Goal: Ask a question: Seek information or help from site administrators or community

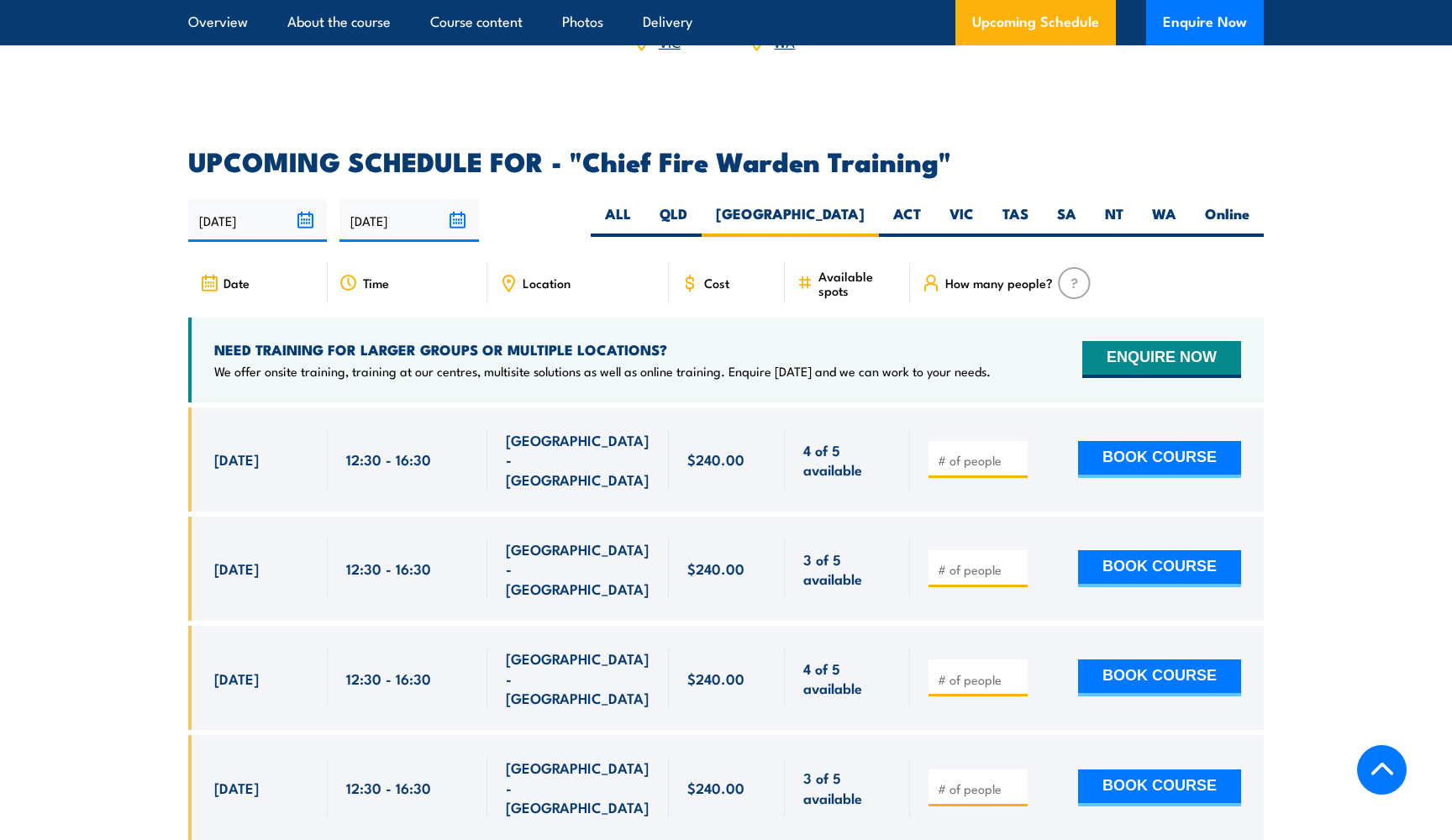
scroll to position [2896, 0]
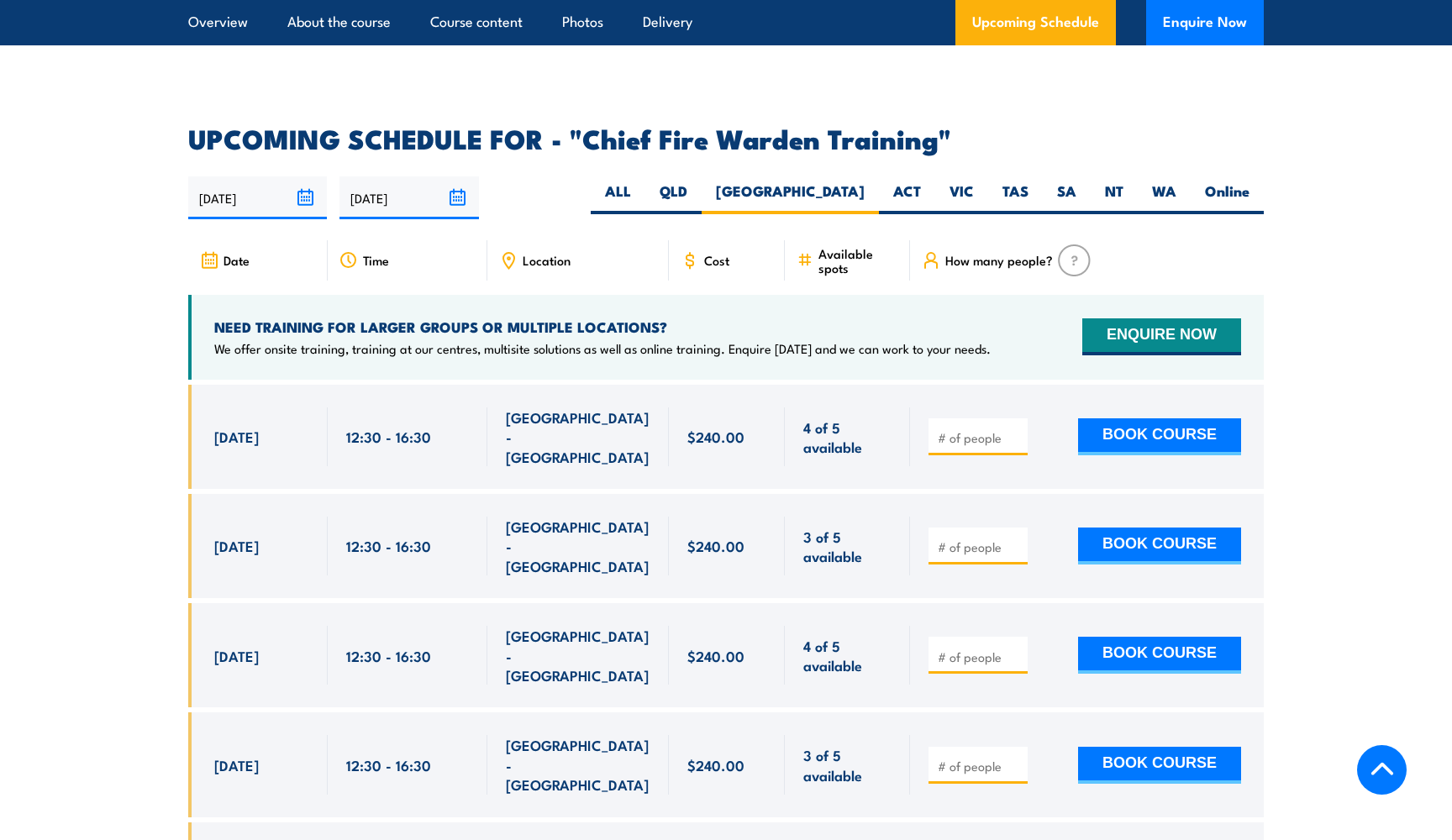
type input "1"
click at [1015, 429] on input "1" at bounding box center [980, 437] width 84 height 17
click at [1021, 385] on div "1 BOOK COURSE" at bounding box center [1087, 436] width 354 height 104
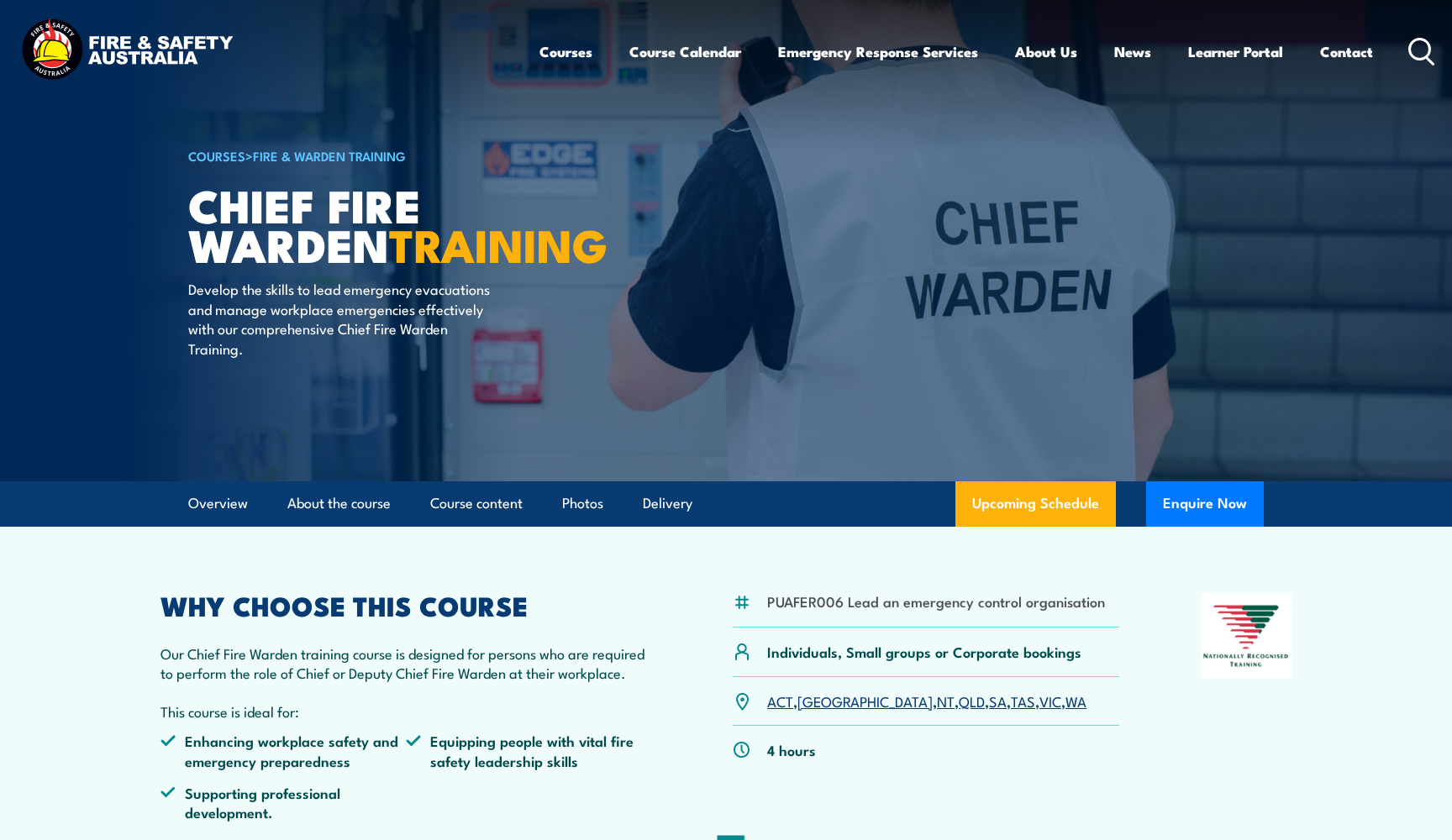
scroll to position [0, 0]
click at [1345, 48] on link "Contact" at bounding box center [1346, 52] width 53 height 45
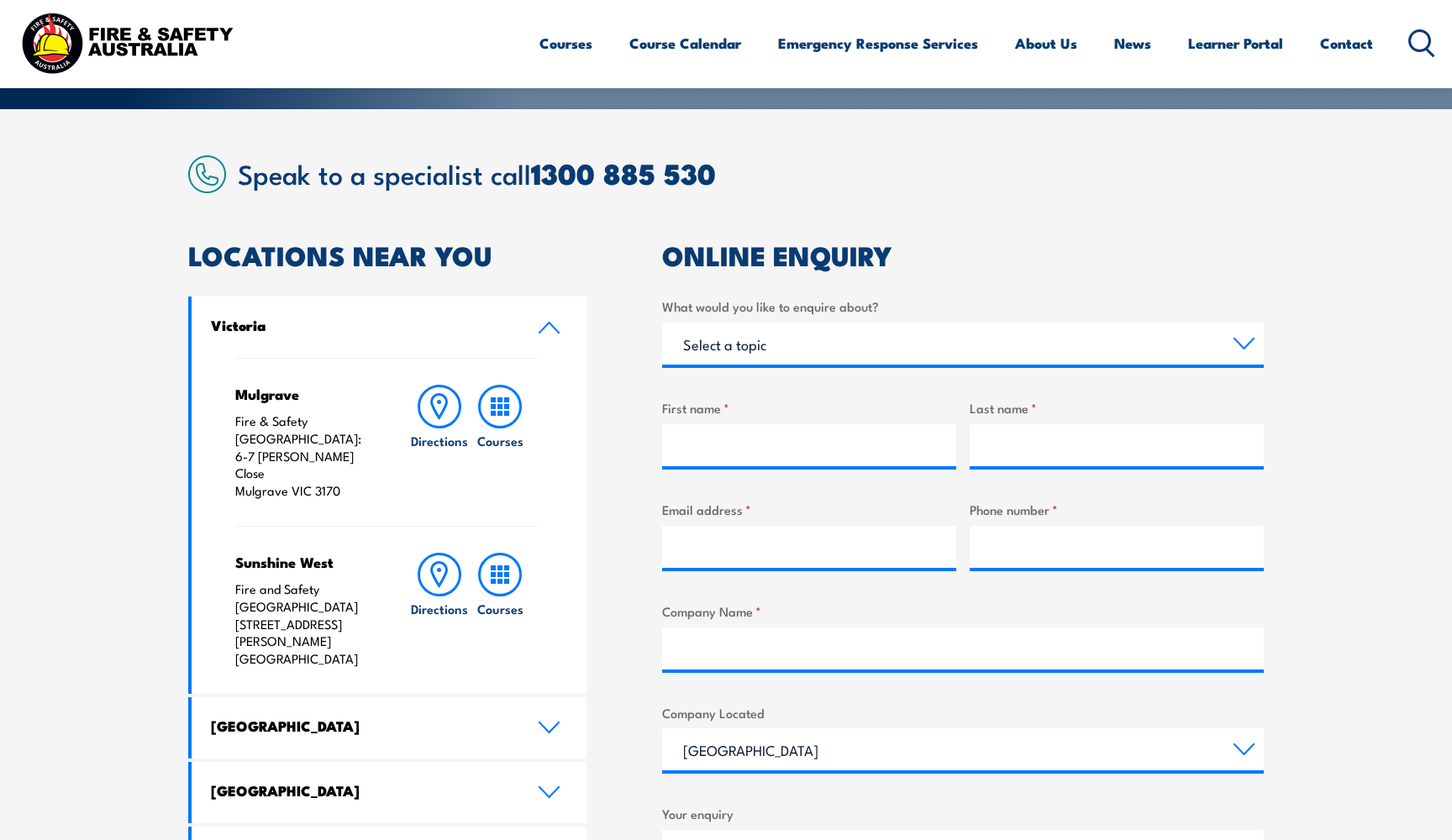
scroll to position [379, 0]
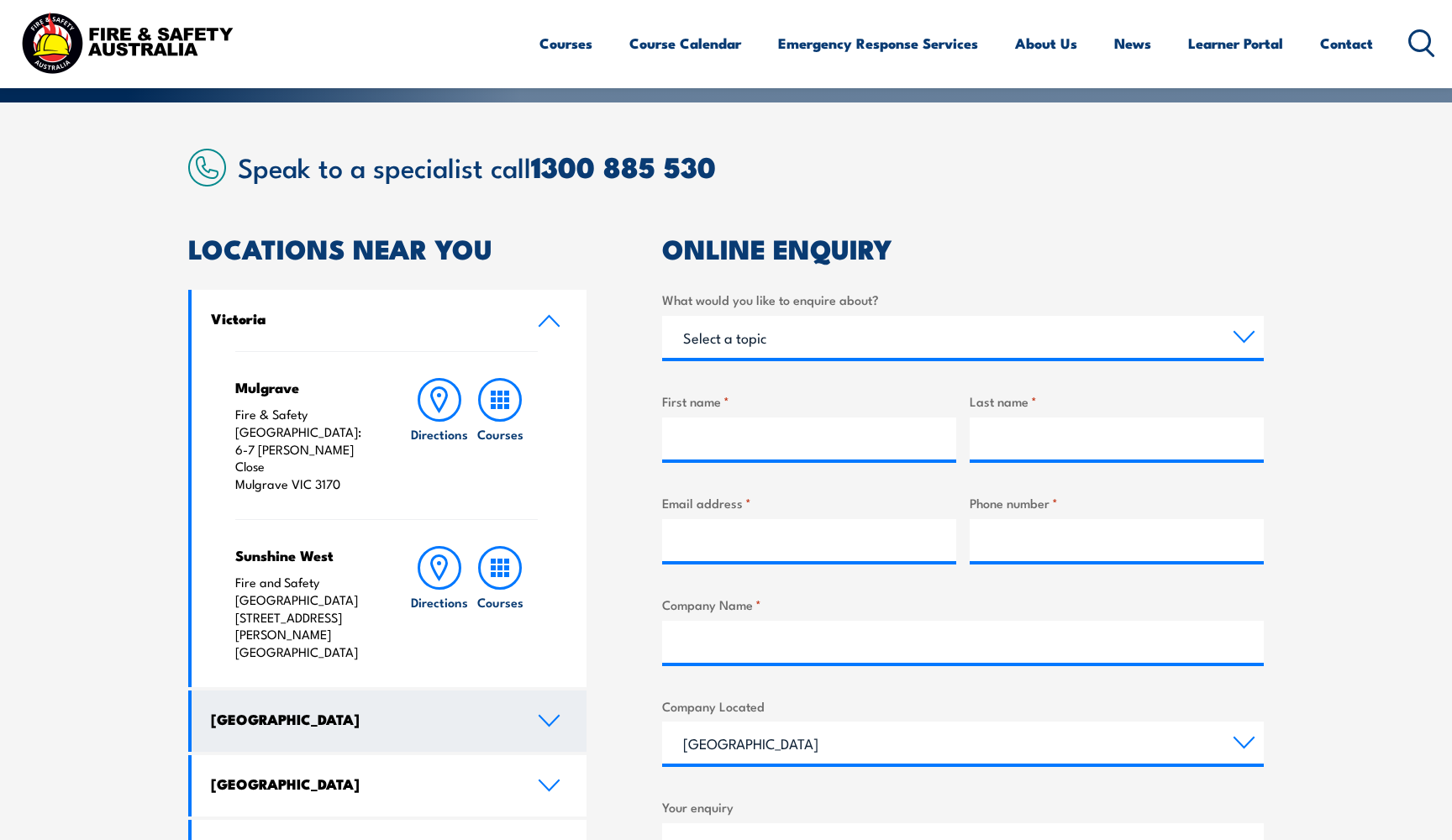
click at [549, 714] on icon at bounding box center [549, 720] width 22 height 13
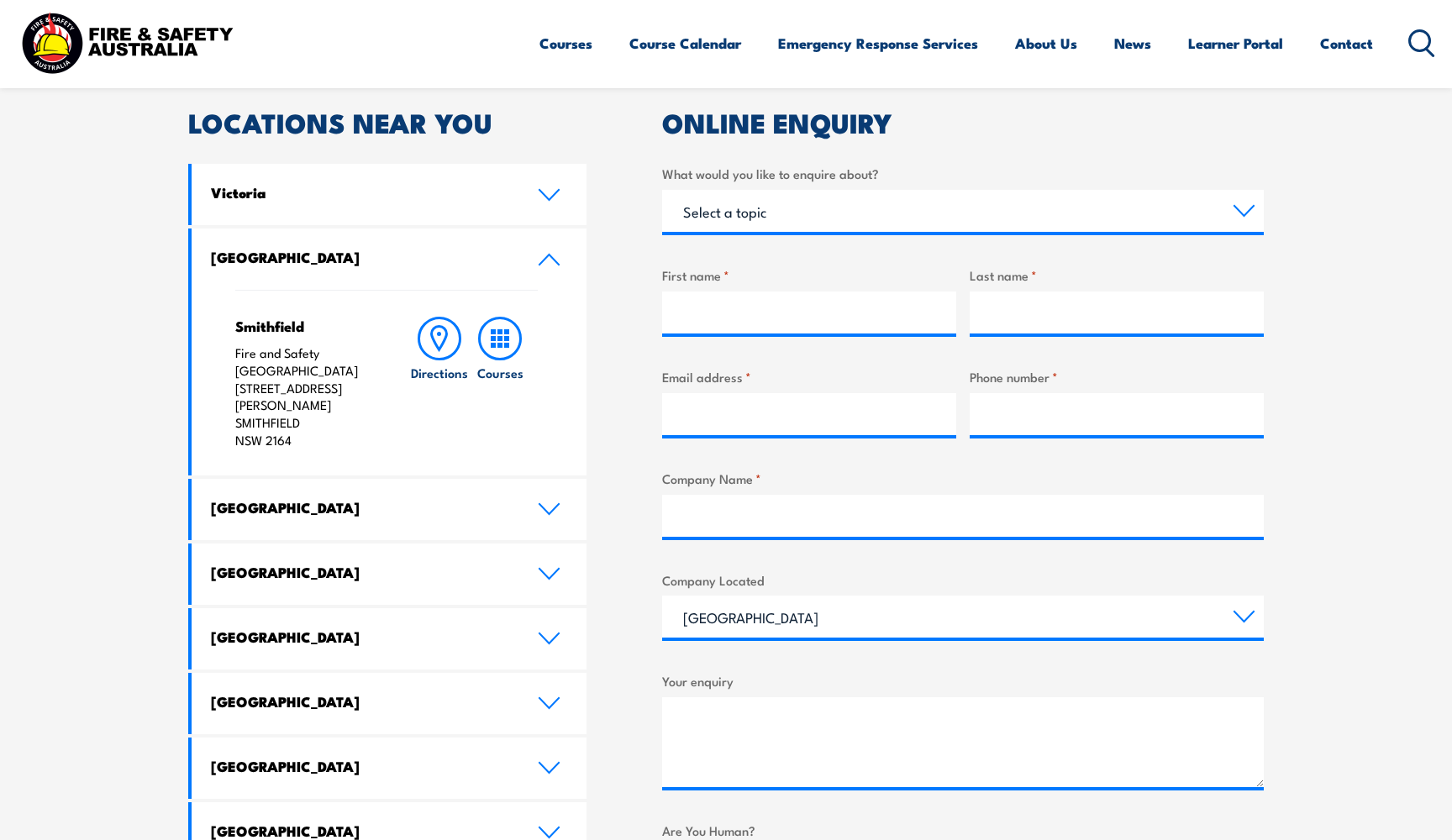
scroll to position [506, 0]
select select "Training"
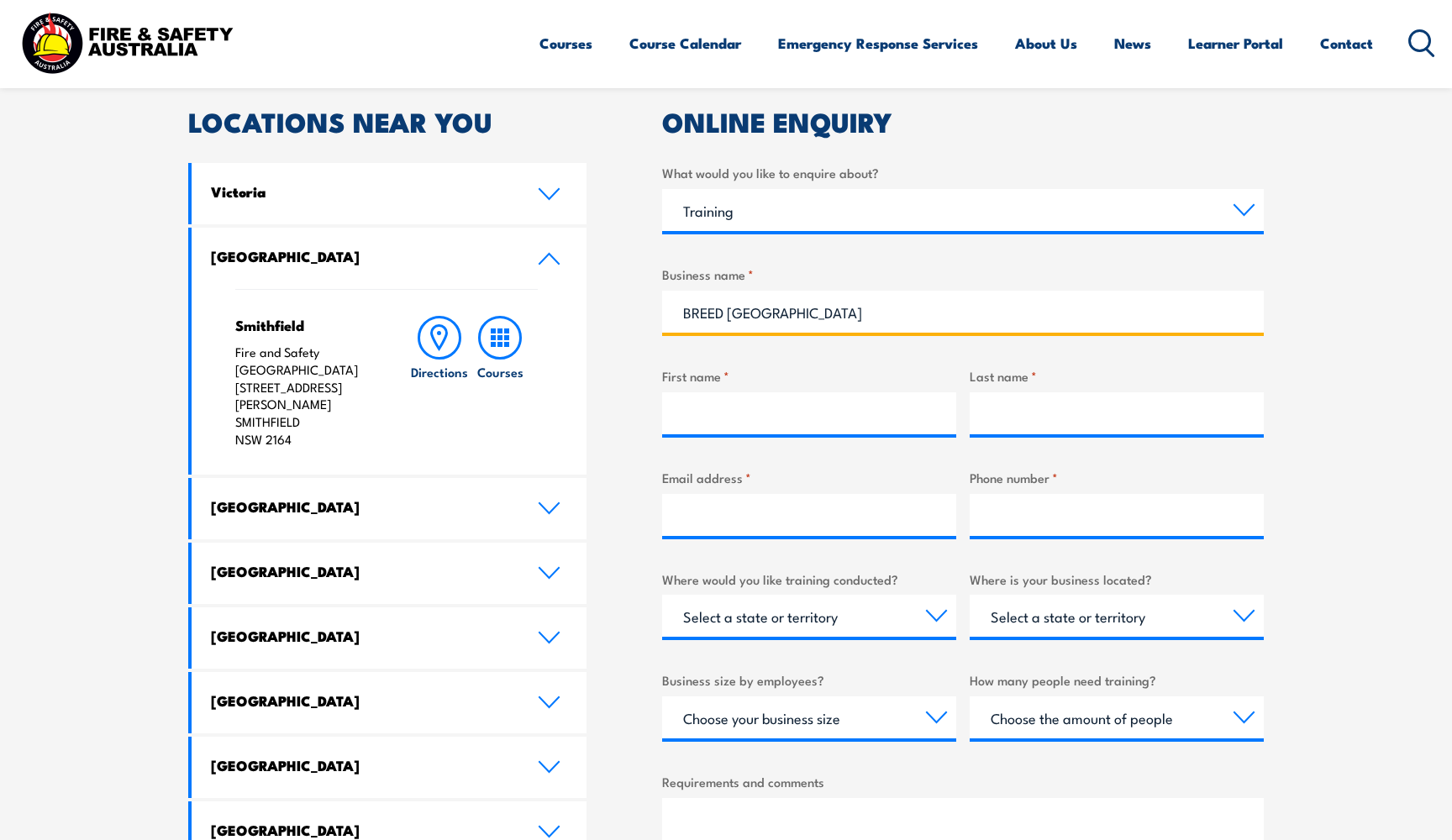
type input "BREED Australia"
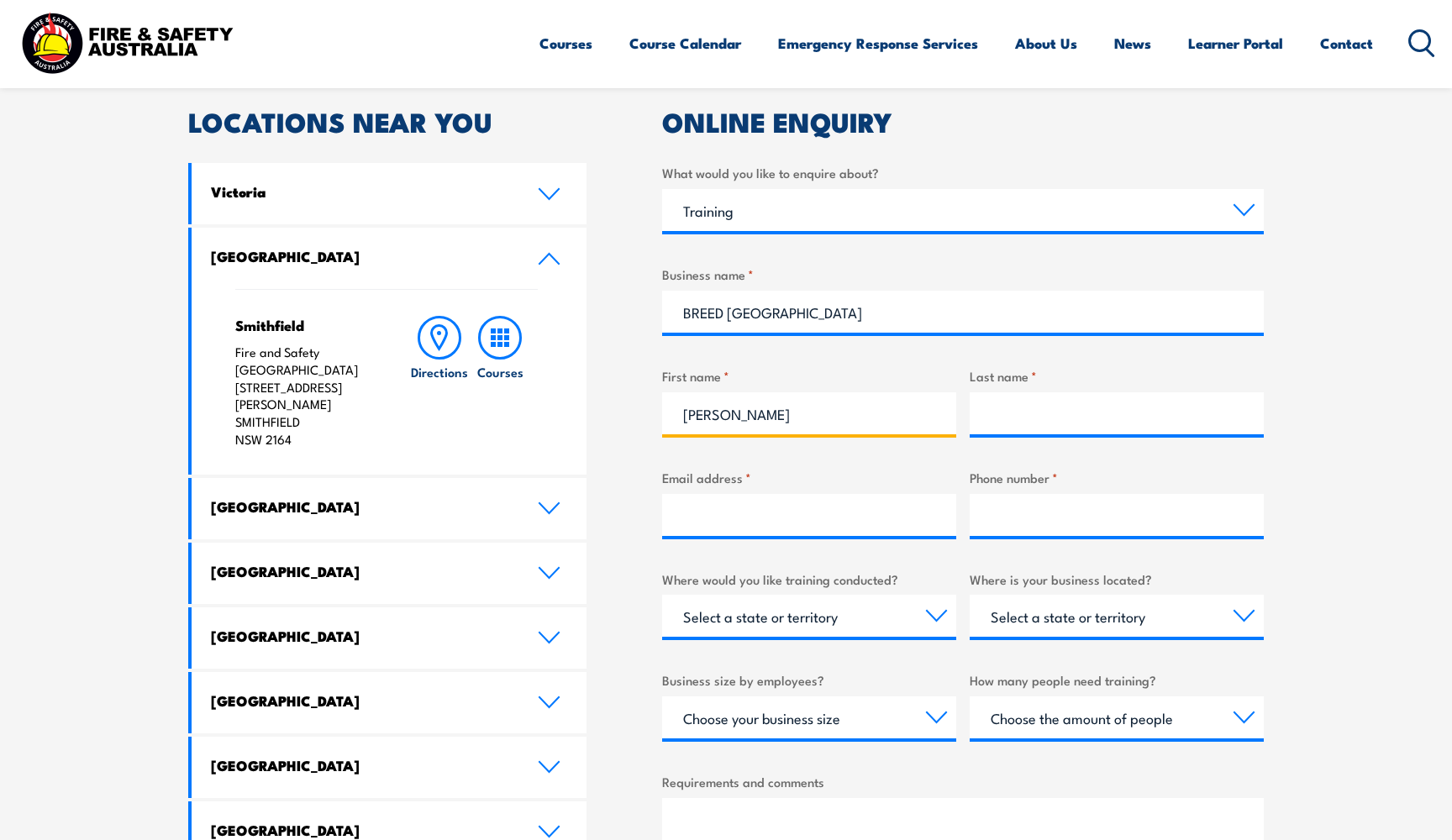
type input "Sajda"
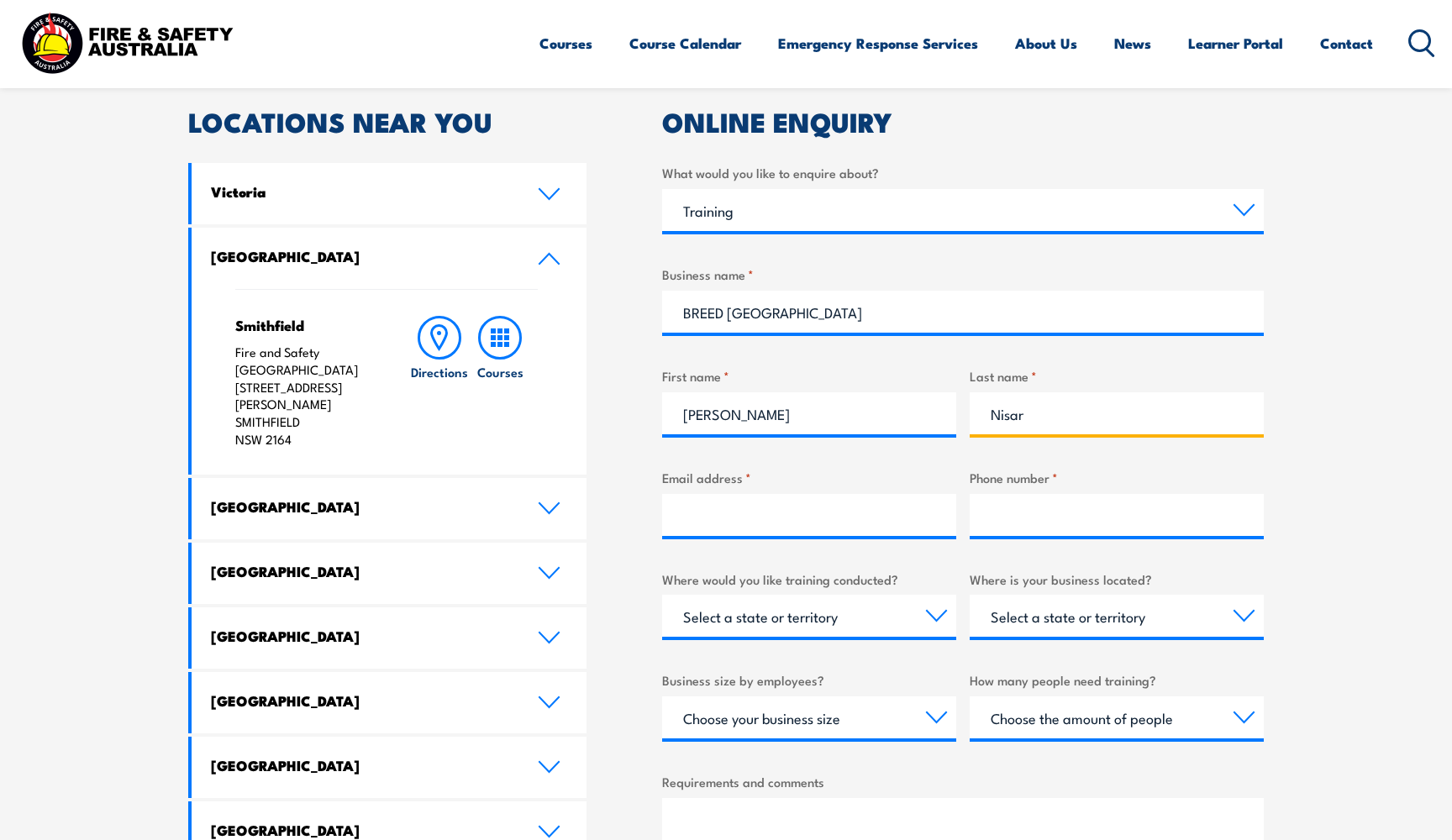
type input "Nisar"
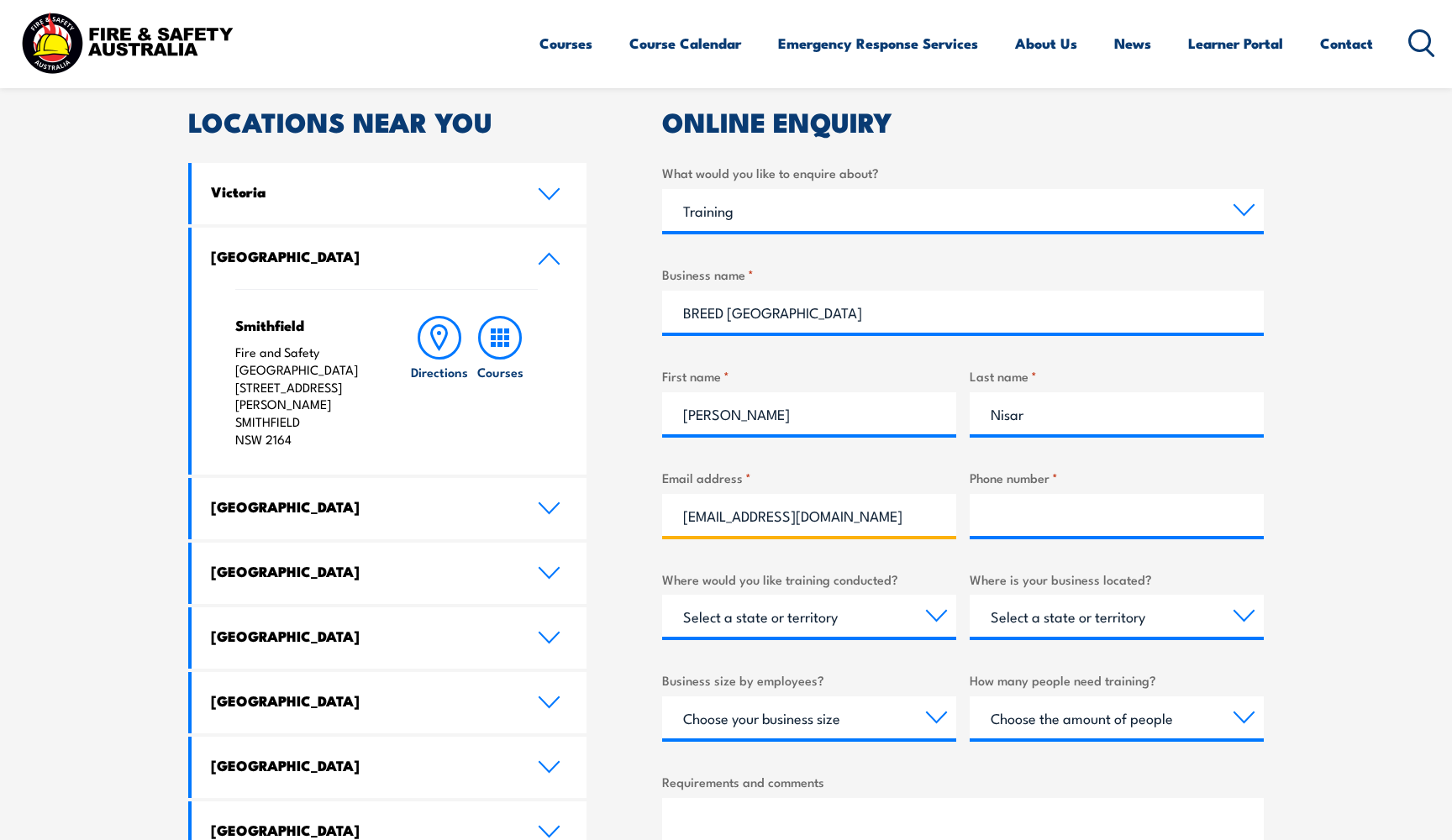
type input "snisar@breedaustralia.com.au"
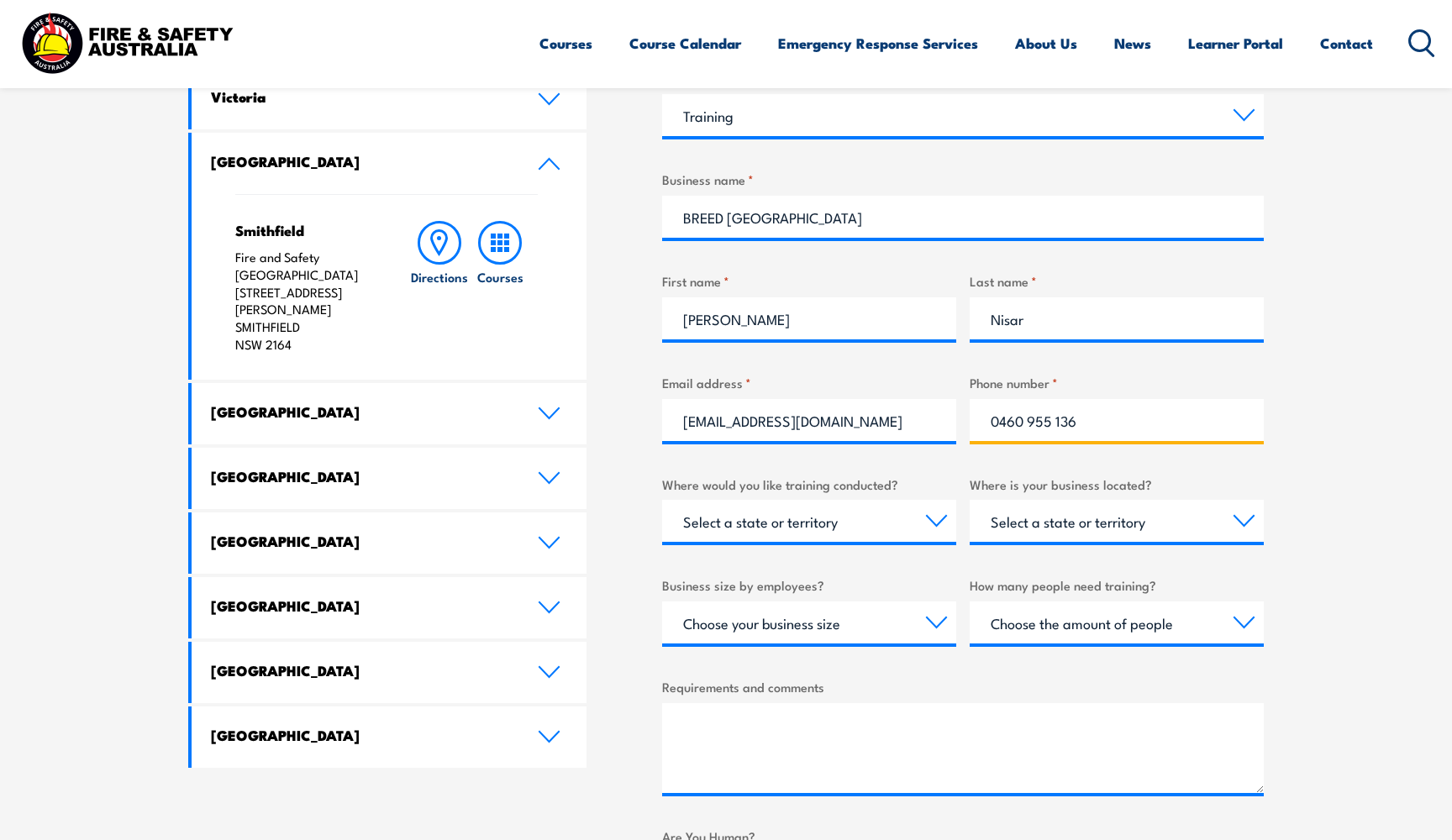
scroll to position [628, 0]
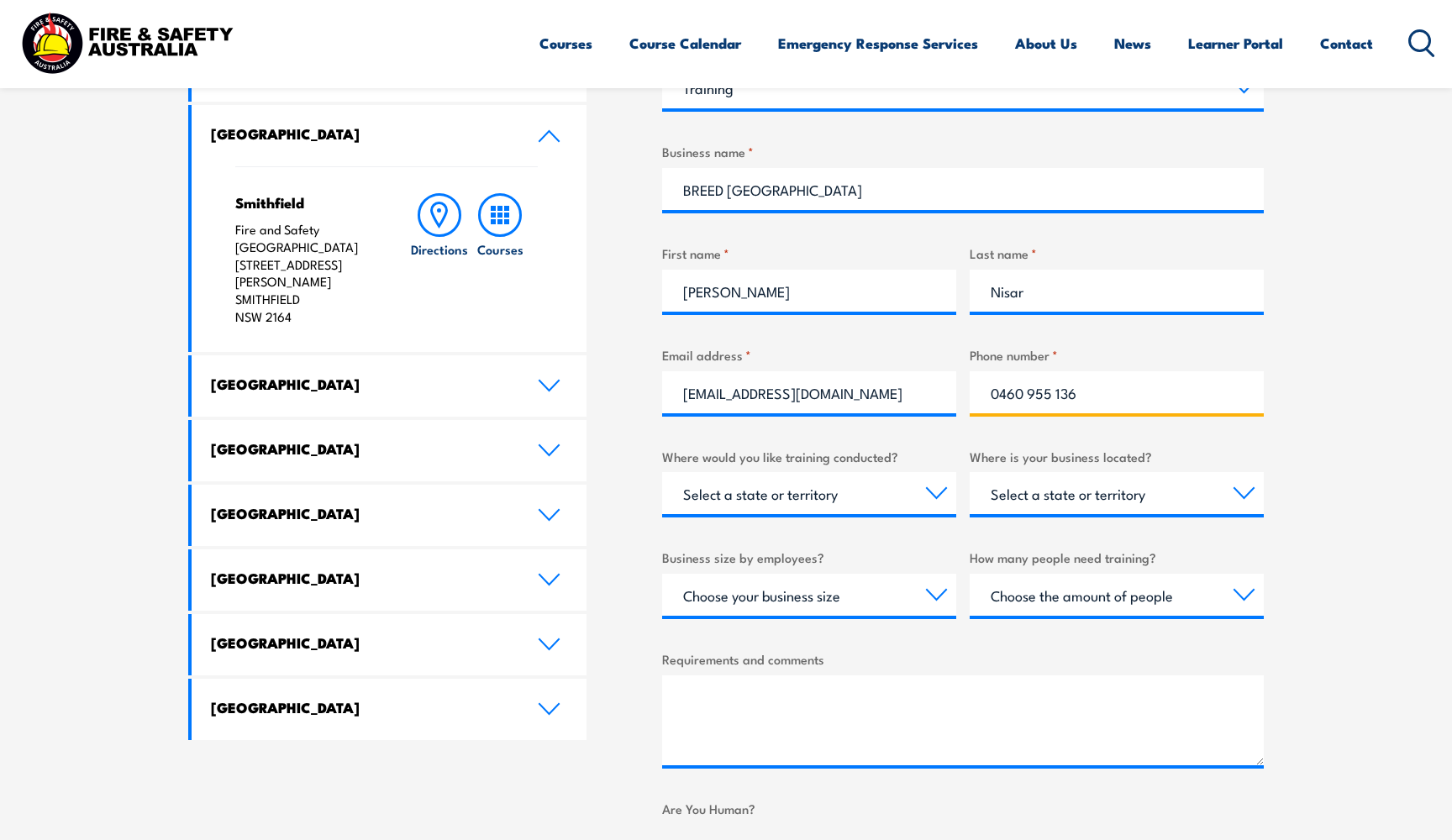
type input "0460 955 136"
select select "[GEOGRAPHIC_DATA]"
select select "1 to 19"
select select "1 to 4"
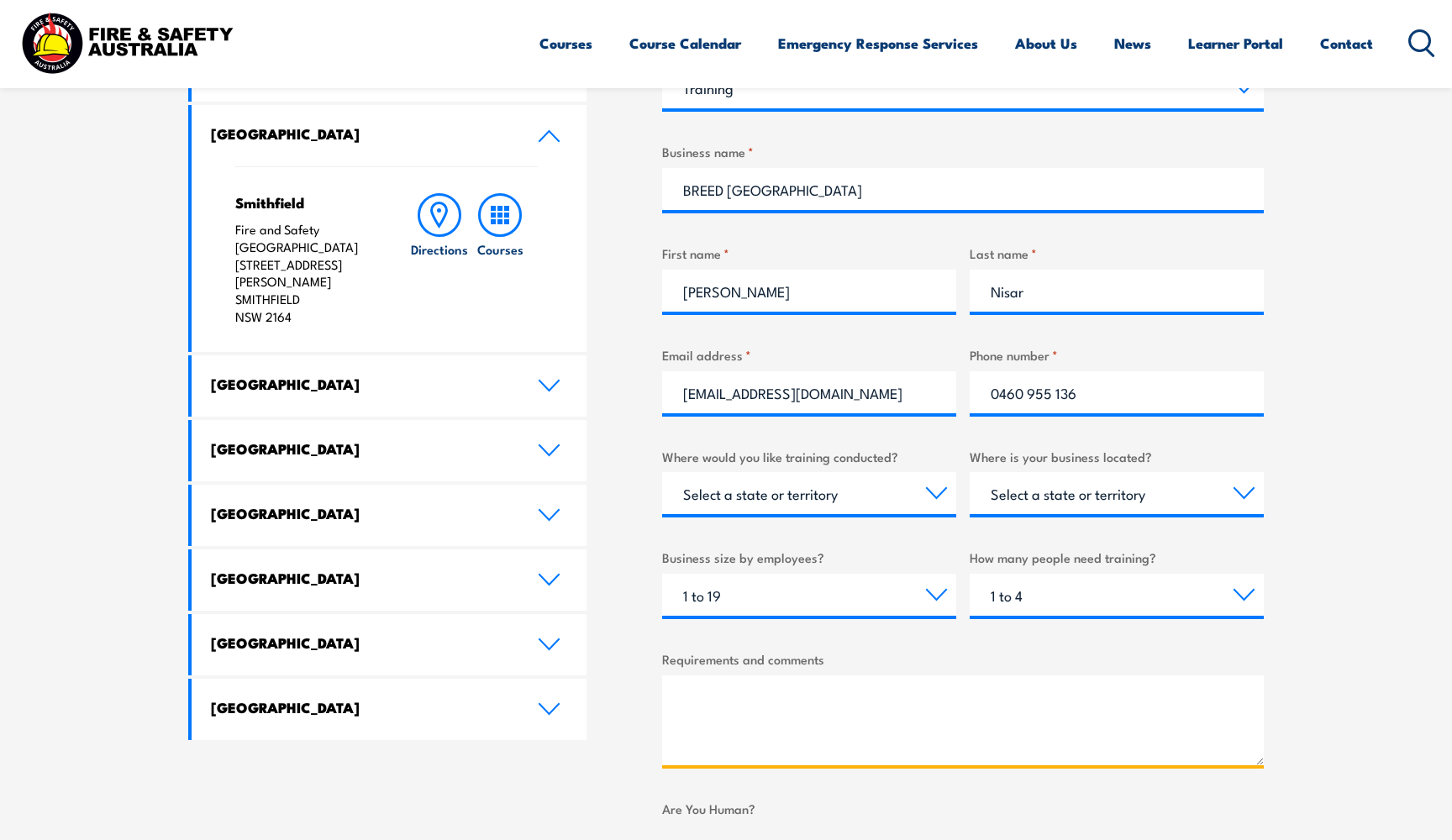
click at [920, 684] on textarea "Requirements and comments" at bounding box center [963, 720] width 601 height 90
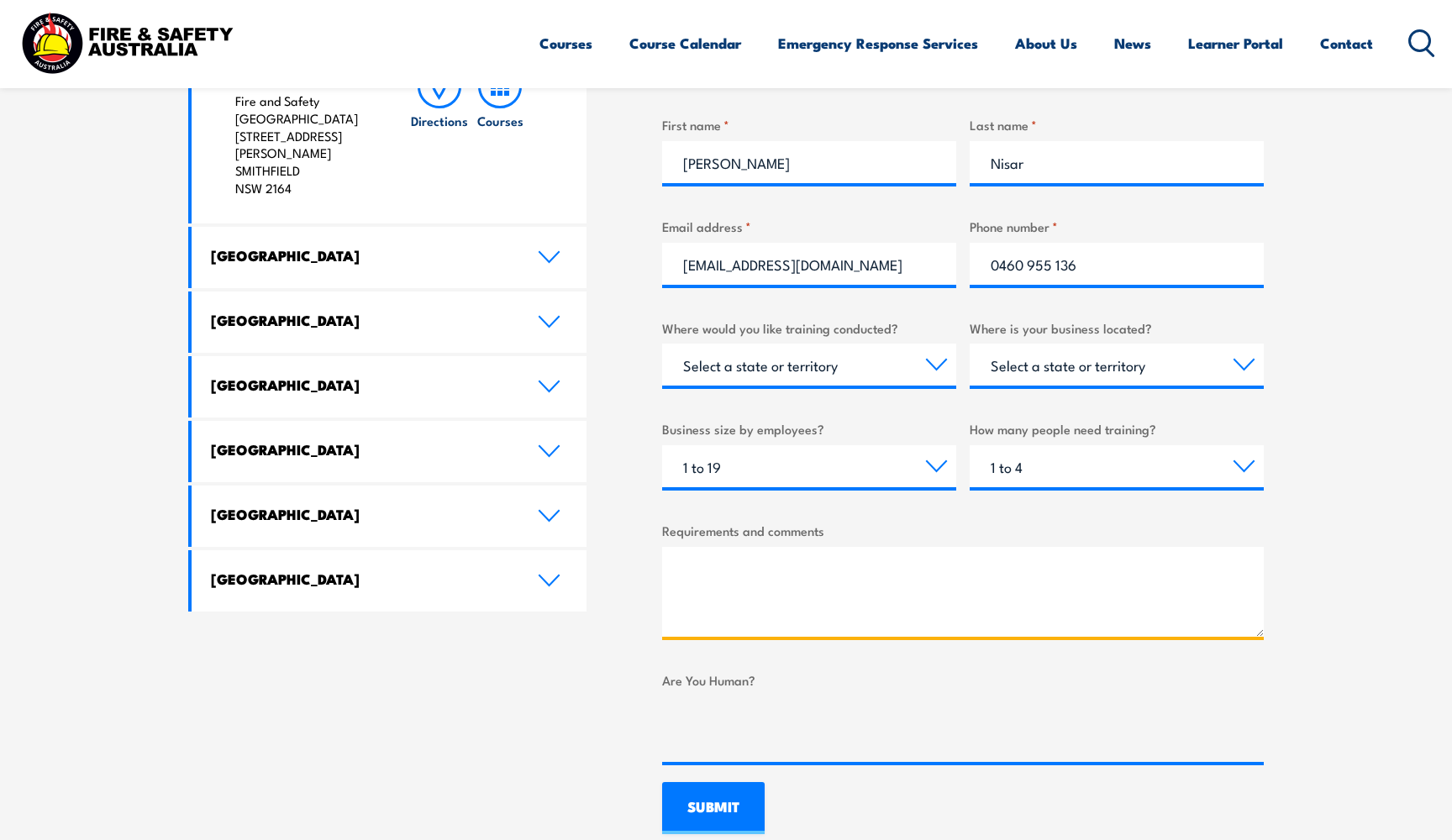
scroll to position [760, 0]
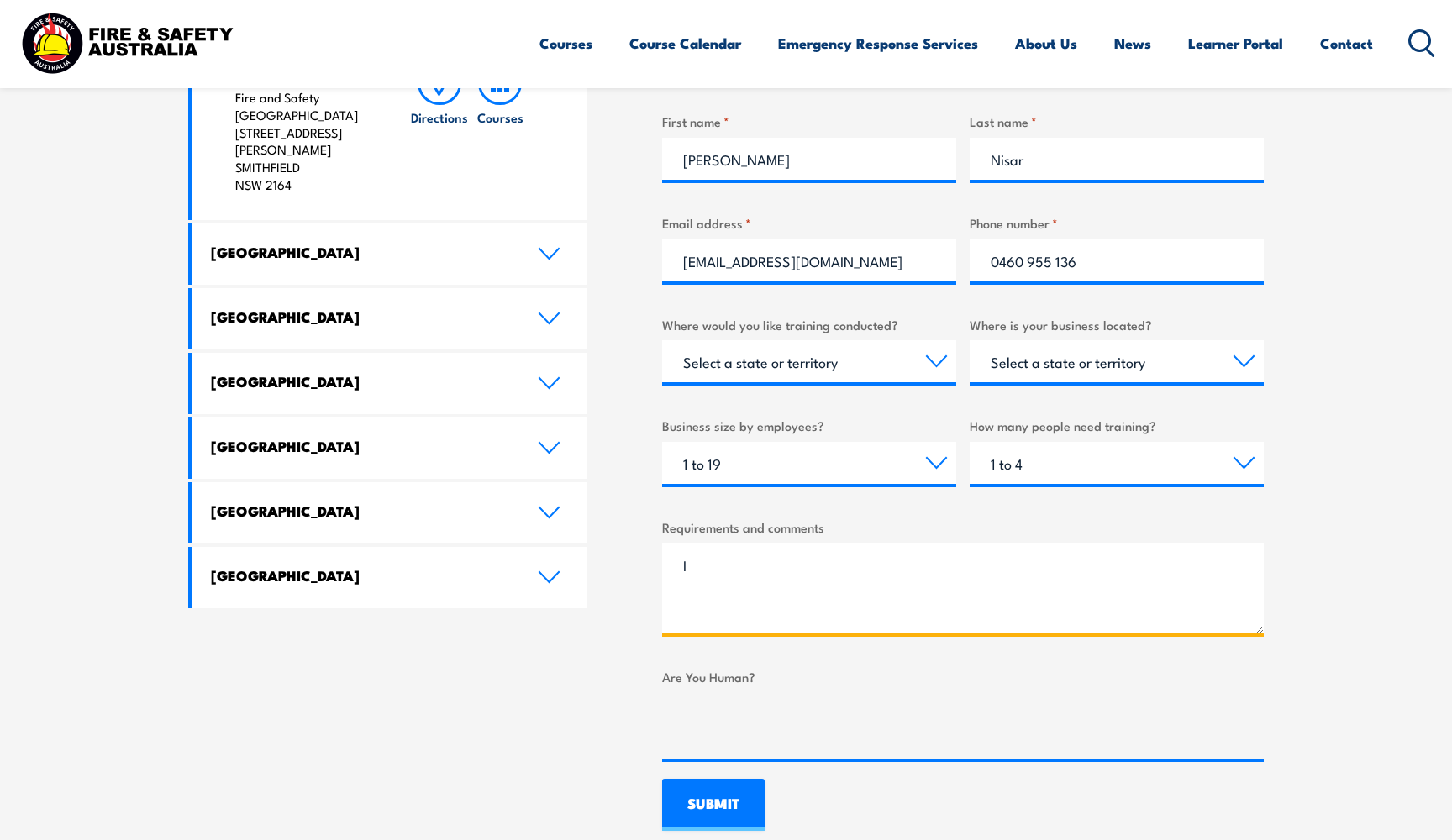
type textarea "I"
click at [1122, 569] on textarea "I just had a few inquires before booking the Chief Fire Warden Training with yo…" at bounding box center [963, 588] width 601 height 90
click at [1128, 559] on textarea "I just had a few inquires before booking the Chief Fire Warden Training with yo…" at bounding box center [963, 588] width 601 height 90
click at [769, 598] on textarea "I just had a few inquires before booking the Chief Fire Warden Training course …" at bounding box center [963, 588] width 601 height 90
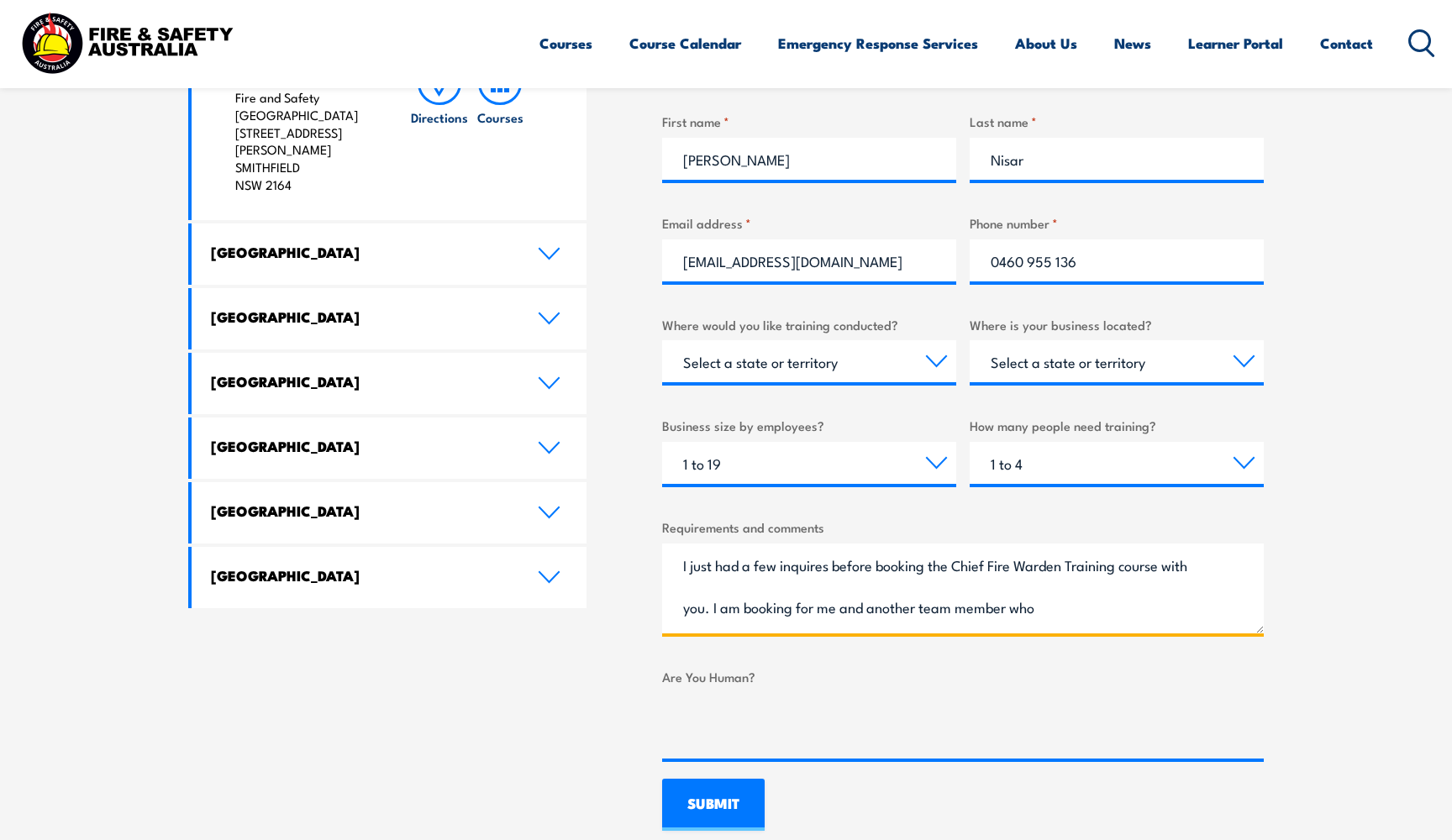
click at [1047, 596] on textarea "I just had a few inquires before booking the Chief Fire Warden Training course …" at bounding box center [963, 588] width 601 height 90
click at [1030, 611] on textarea "I just had a few inquires before booking the Chief Fire Warden Training course …" at bounding box center [963, 588] width 601 height 90
click at [1059, 609] on textarea "I just had a few inquires before booking the Chief Fire Warden Training course …" at bounding box center [963, 588] width 601 height 90
click at [811, 566] on textarea "I just had a few inquires before booking the Chief Fire Warden Training course …" at bounding box center [963, 588] width 601 height 90
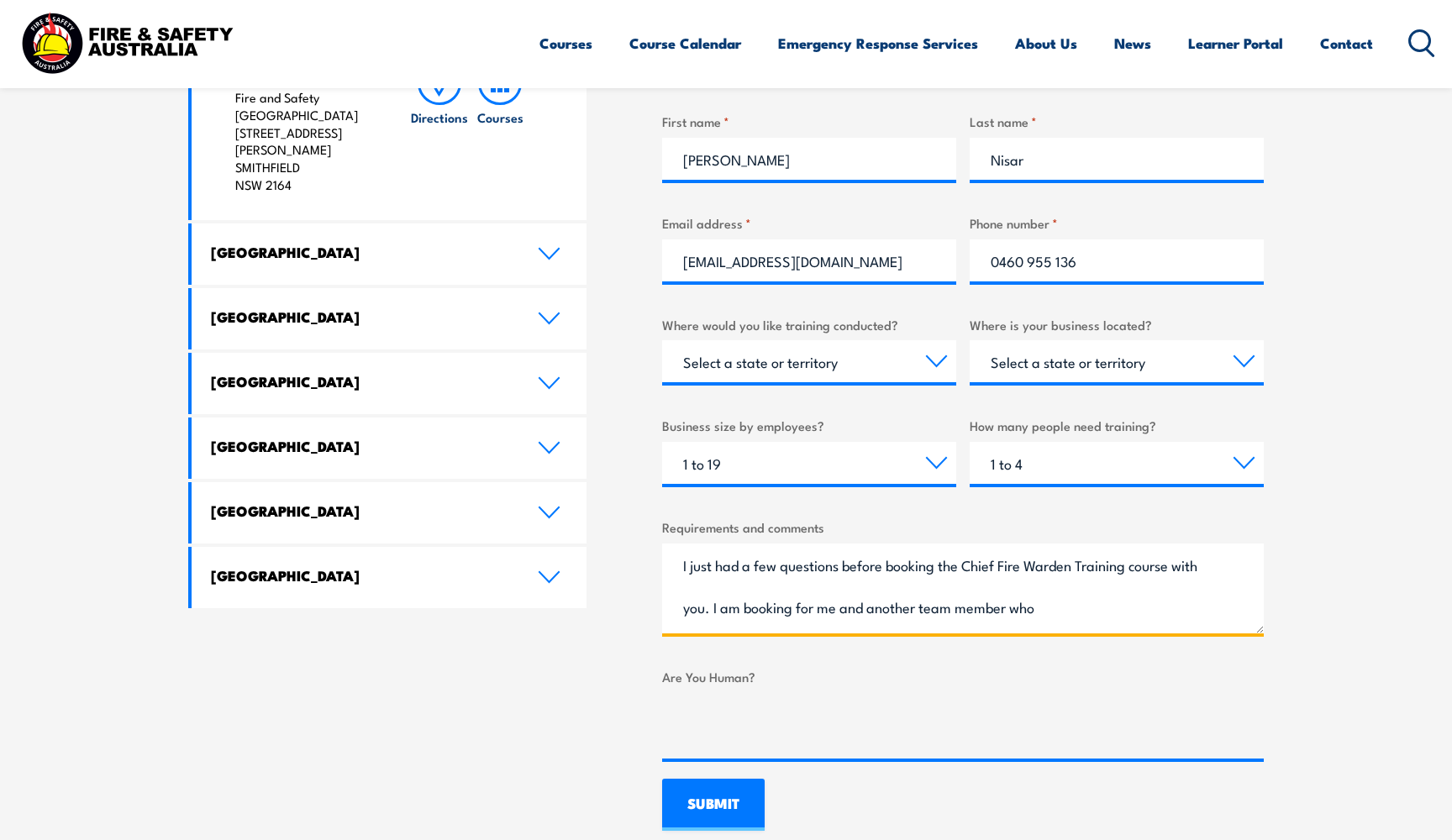
click at [1060, 609] on textarea "I just had a few questions before booking the Chief Fire Warden Training course…" at bounding box center [963, 588] width 601 height 90
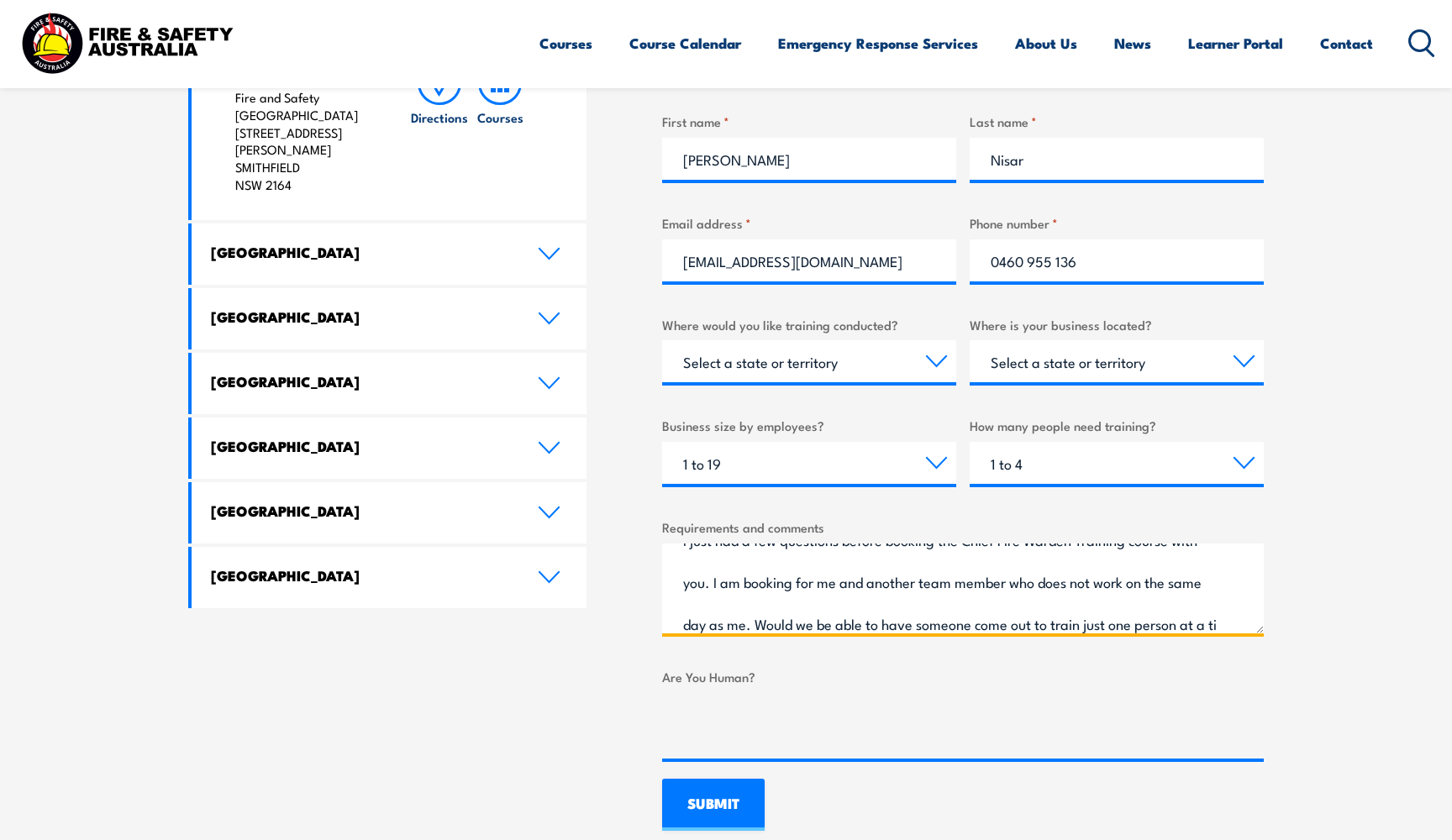
scroll to position [78, 0]
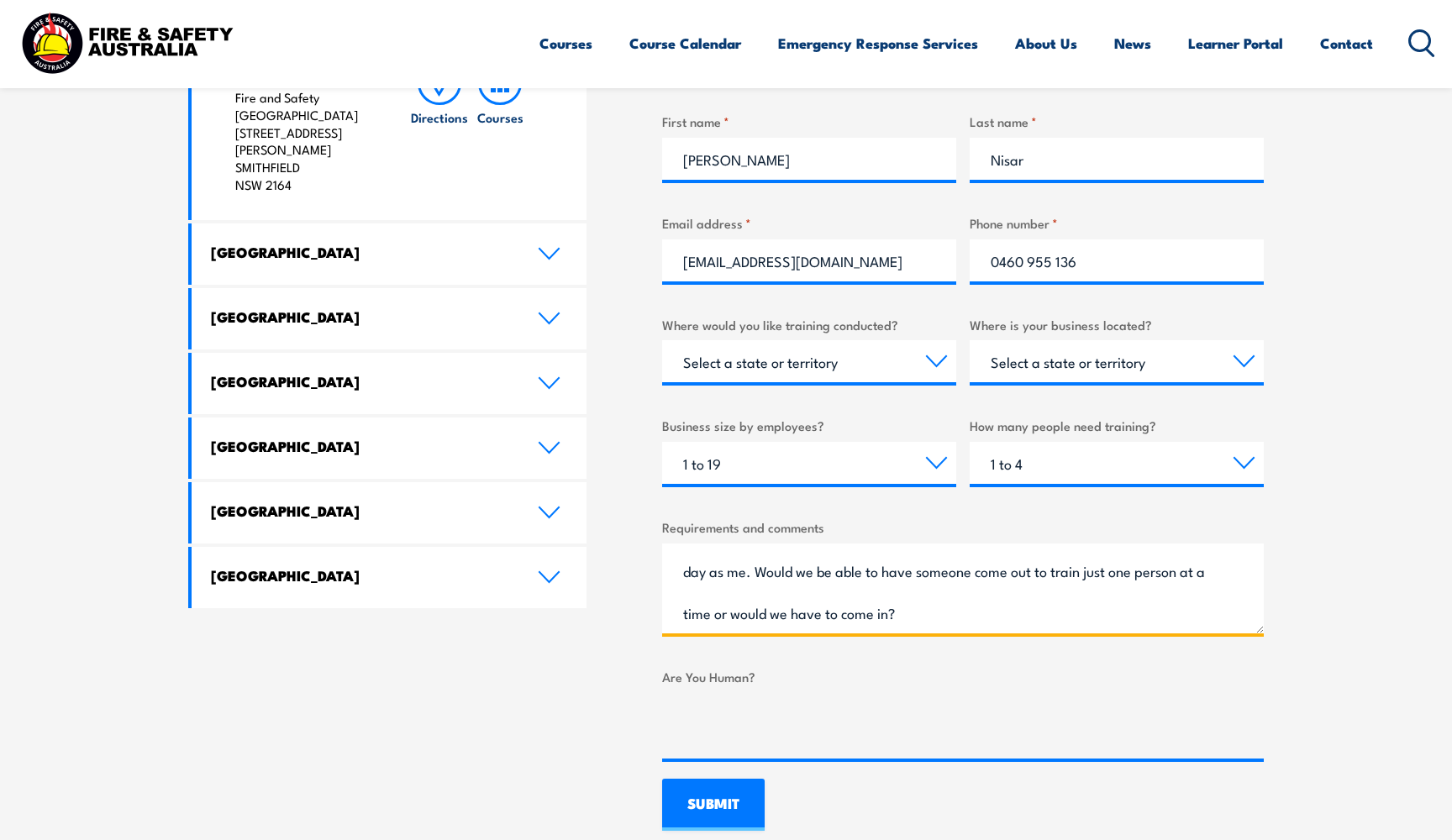
type textarea "I just had a few questions before booking the Chief Fire Warden Training course…"
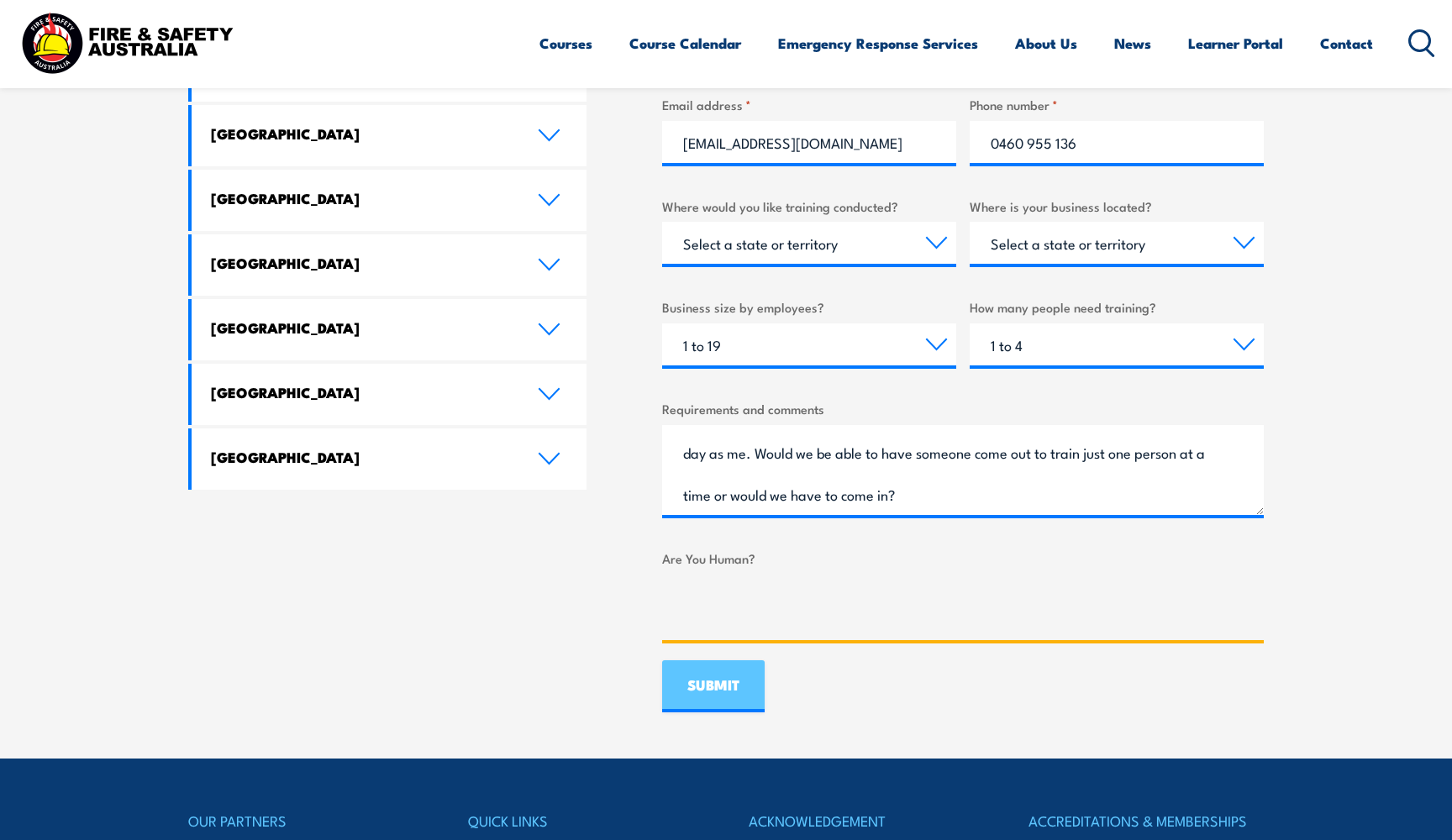
click at [718, 660] on input "SUBMIT" at bounding box center [713, 686] width 102 height 52
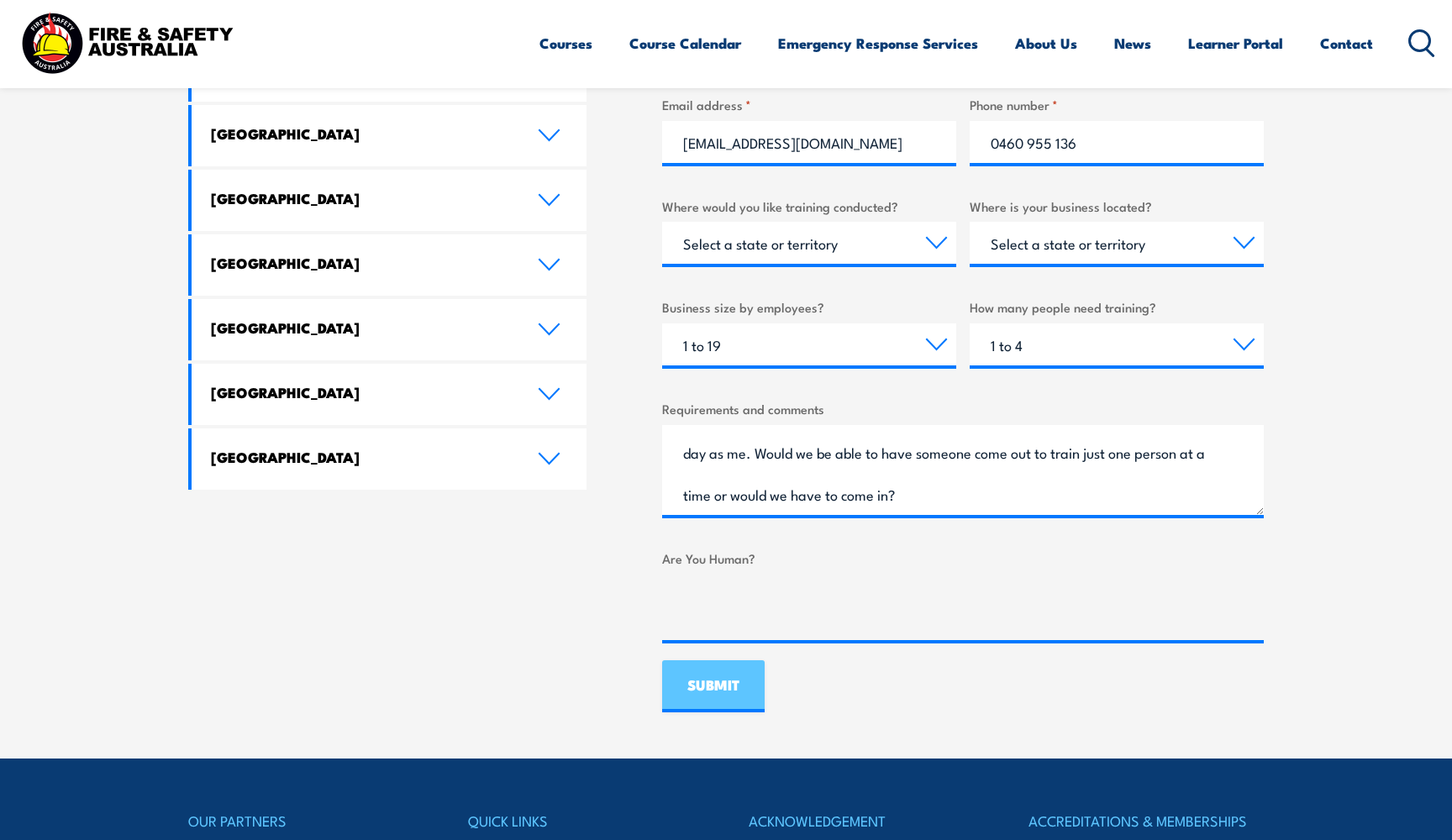
click at [714, 693] on input "SUBMIT" at bounding box center [713, 686] width 102 height 52
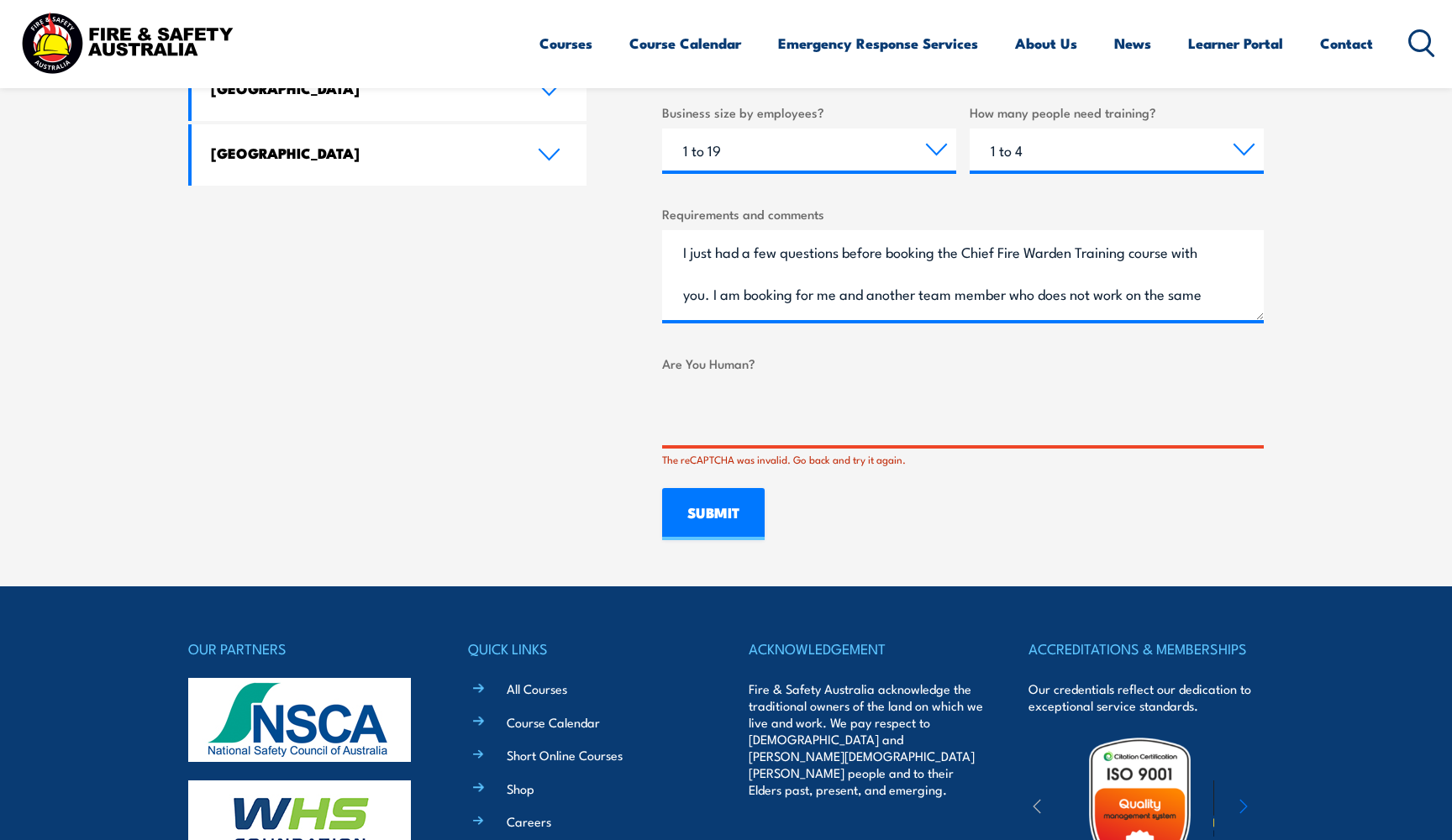
scroll to position [1157, 0]
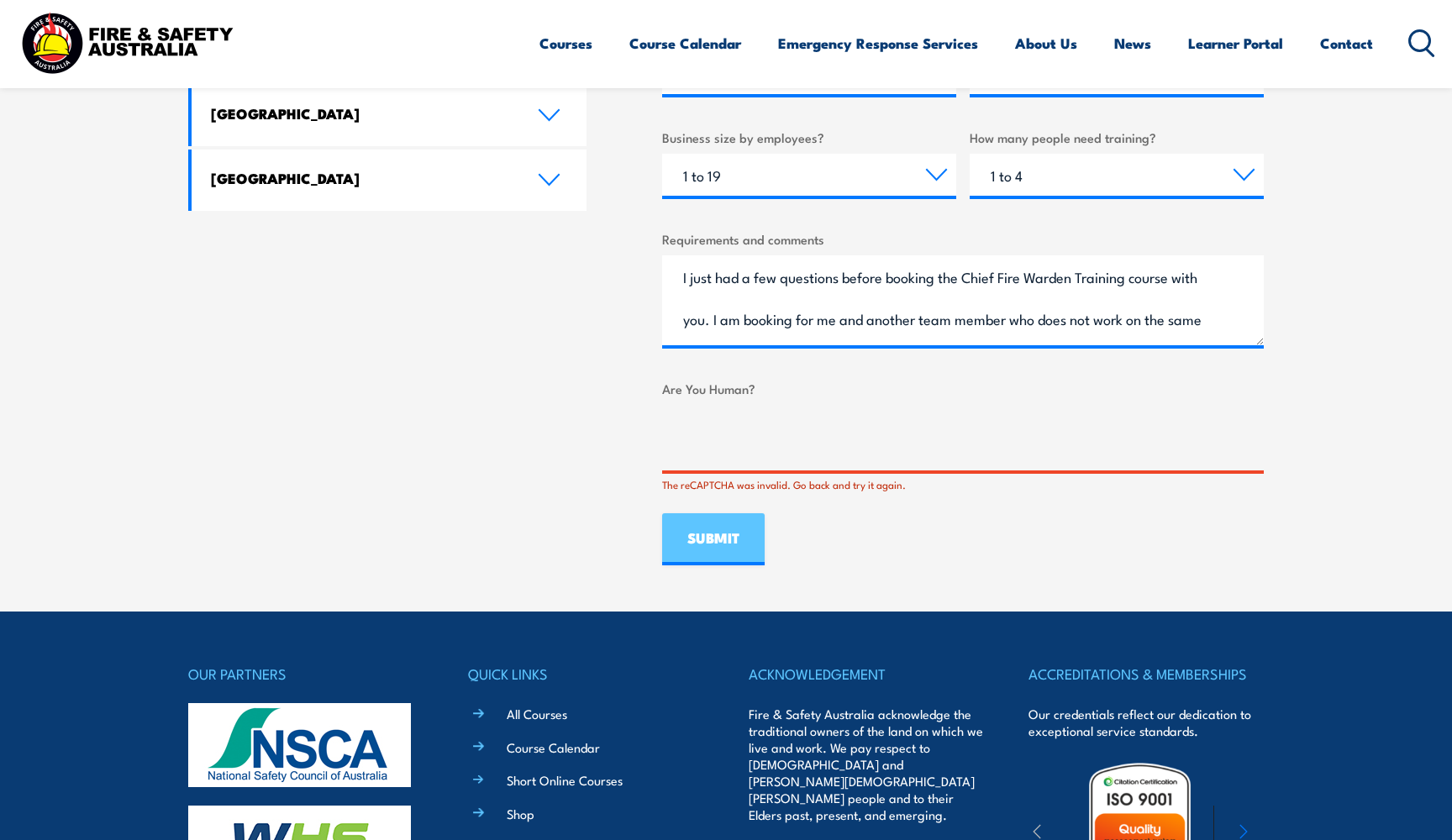
click at [684, 513] on input "SUBMIT" at bounding box center [713, 539] width 102 height 52
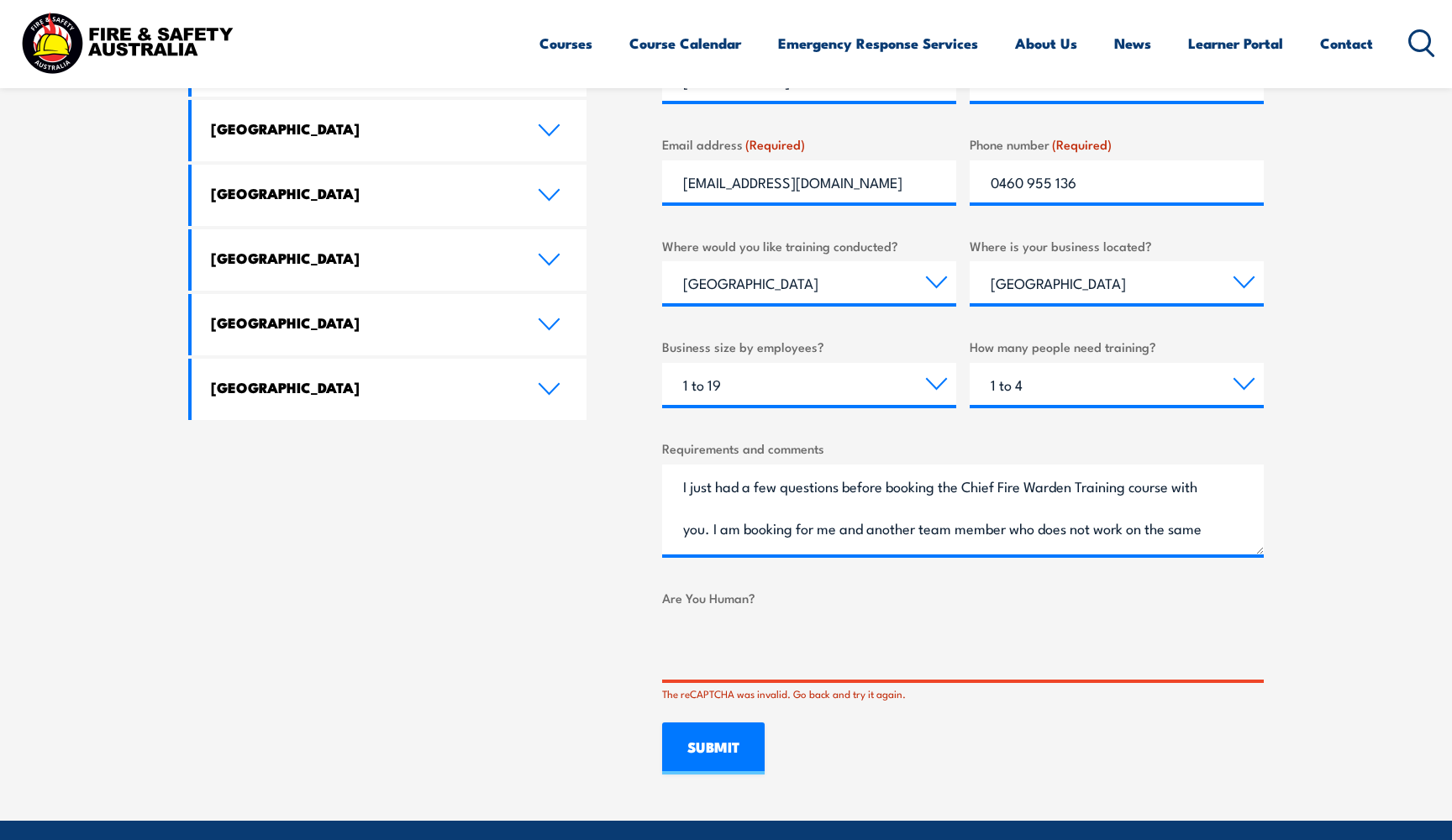
scroll to position [1030, 0]
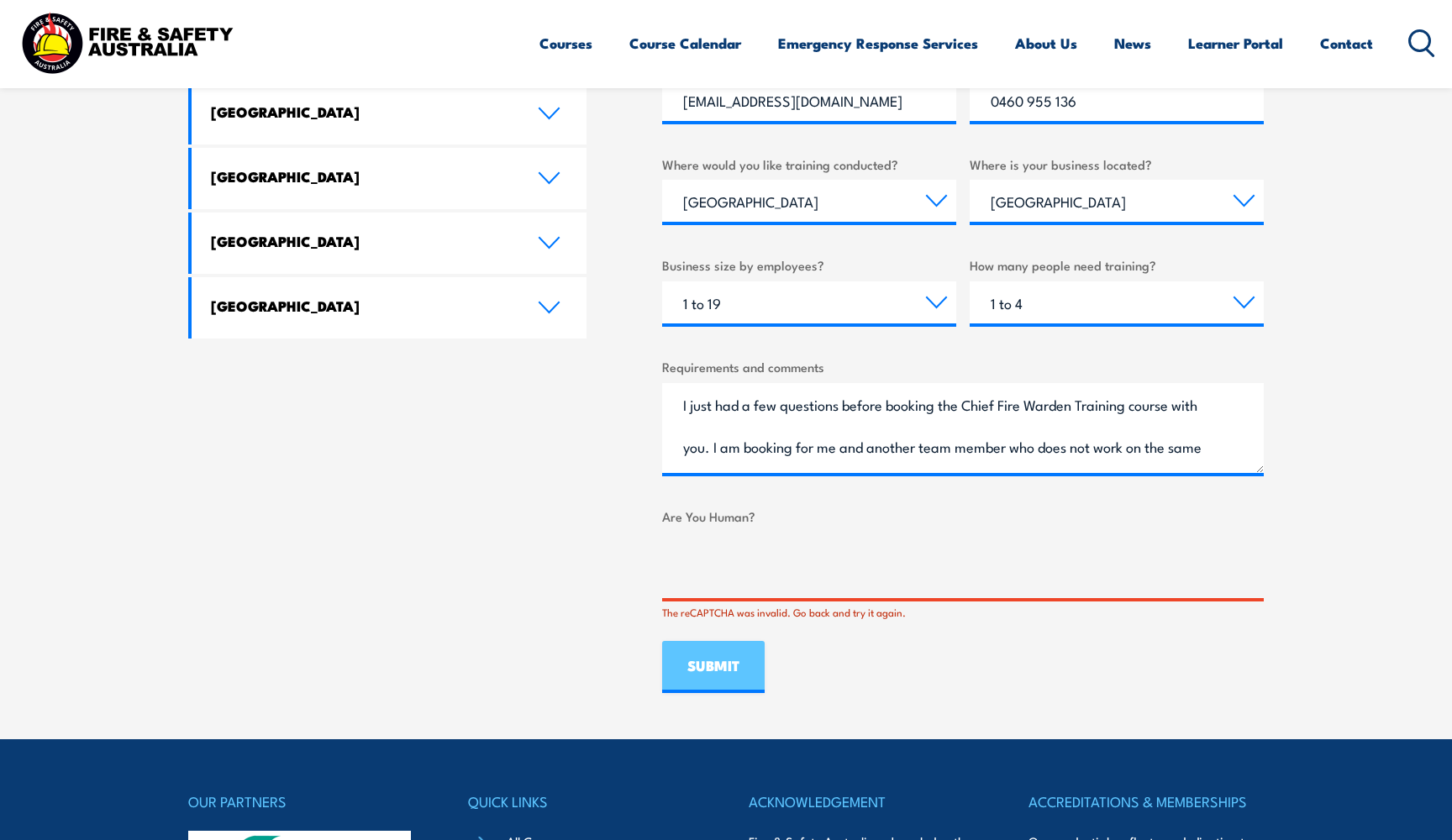
click at [749, 683] on div "SUBMIT" at bounding box center [713, 667] width 102 height 52
click at [1184, 401] on textarea "I just had a few questions before booking the Chief Fire Warden Training course…" at bounding box center [963, 428] width 601 height 90
drag, startPoint x: 1211, startPoint y: 444, endPoint x: 689, endPoint y: 221, distance: 567.6
click at [689, 221] on div "What would you like to enquire about? Select a topic Training Emergency Respons…" at bounding box center [963, 184] width 601 height 873
click at [670, 403] on textarea "I just had a few questions before booking the Chief Fire Warden Training course…" at bounding box center [963, 428] width 601 height 90
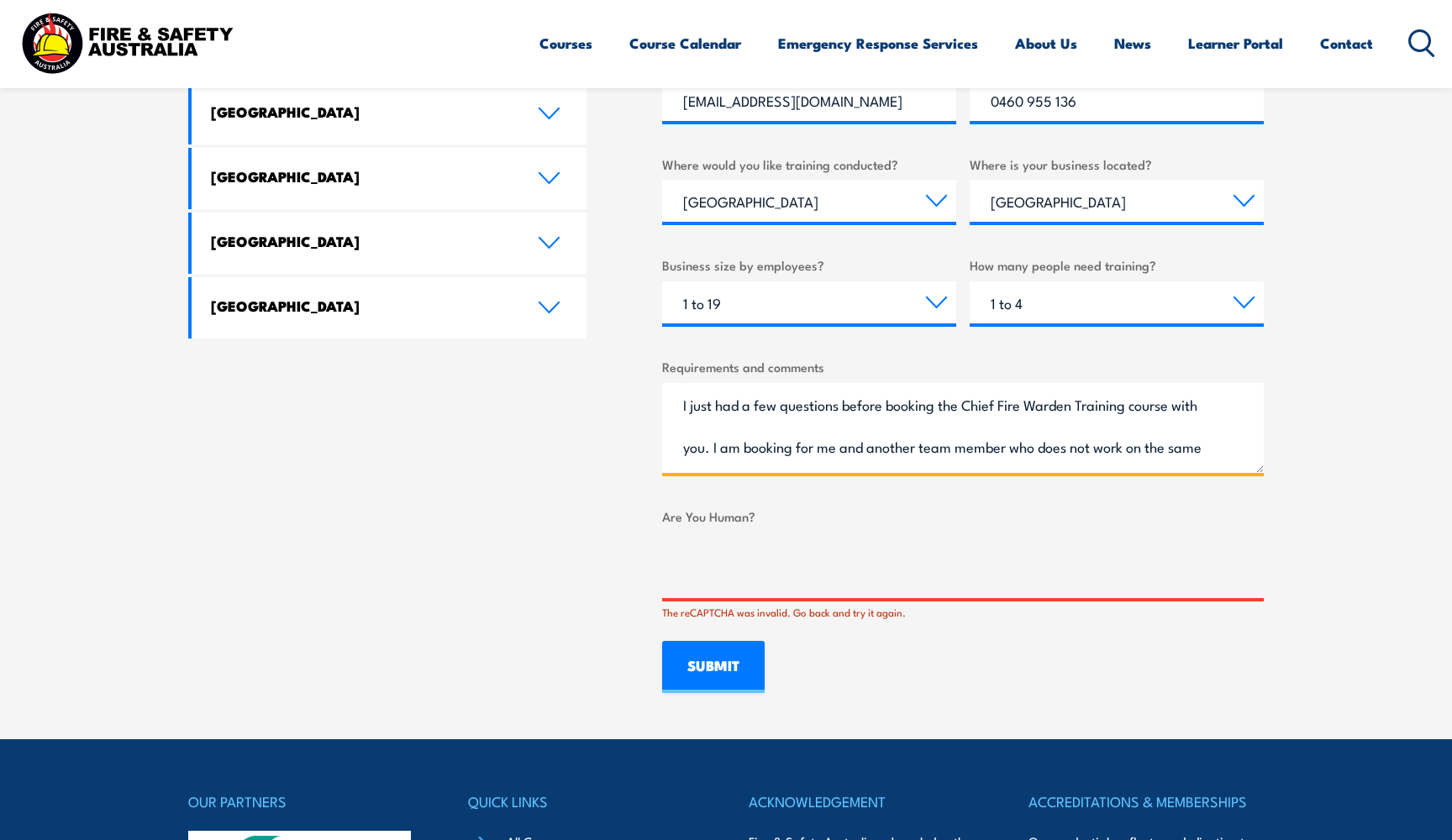
scroll to position [78, 0]
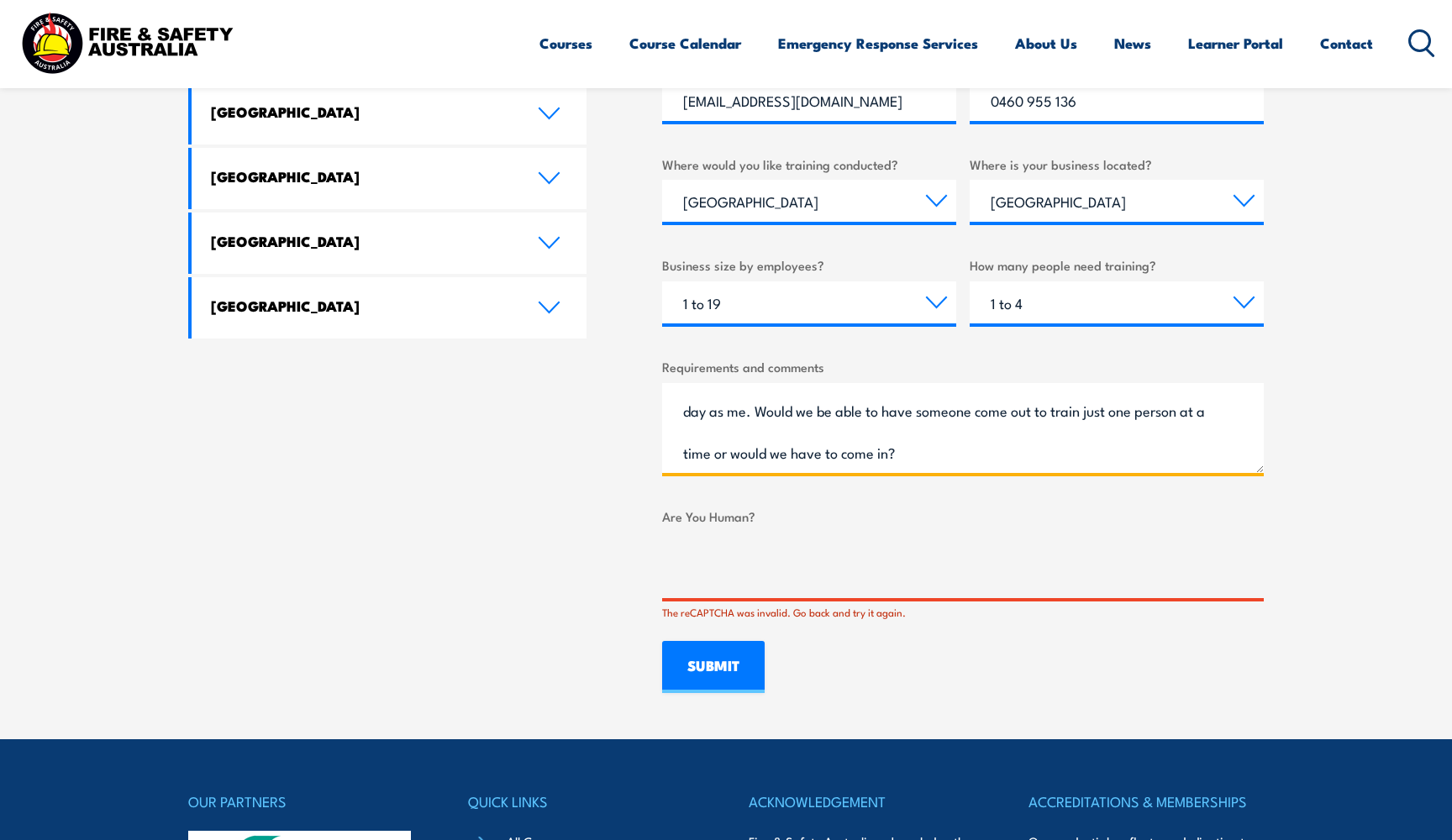
drag, startPoint x: 677, startPoint y: 403, endPoint x: 1293, endPoint y: 568, distance: 637.7
click at [1293, 568] on section "Speak to a specialist call 1300 885 530 LOCATIONS NEAR YOU Victoria Mulgrave Fi…" at bounding box center [726, 95] width 1452 height 1288
click at [725, 667] on input "SUBMIT" at bounding box center [713, 667] width 102 height 52
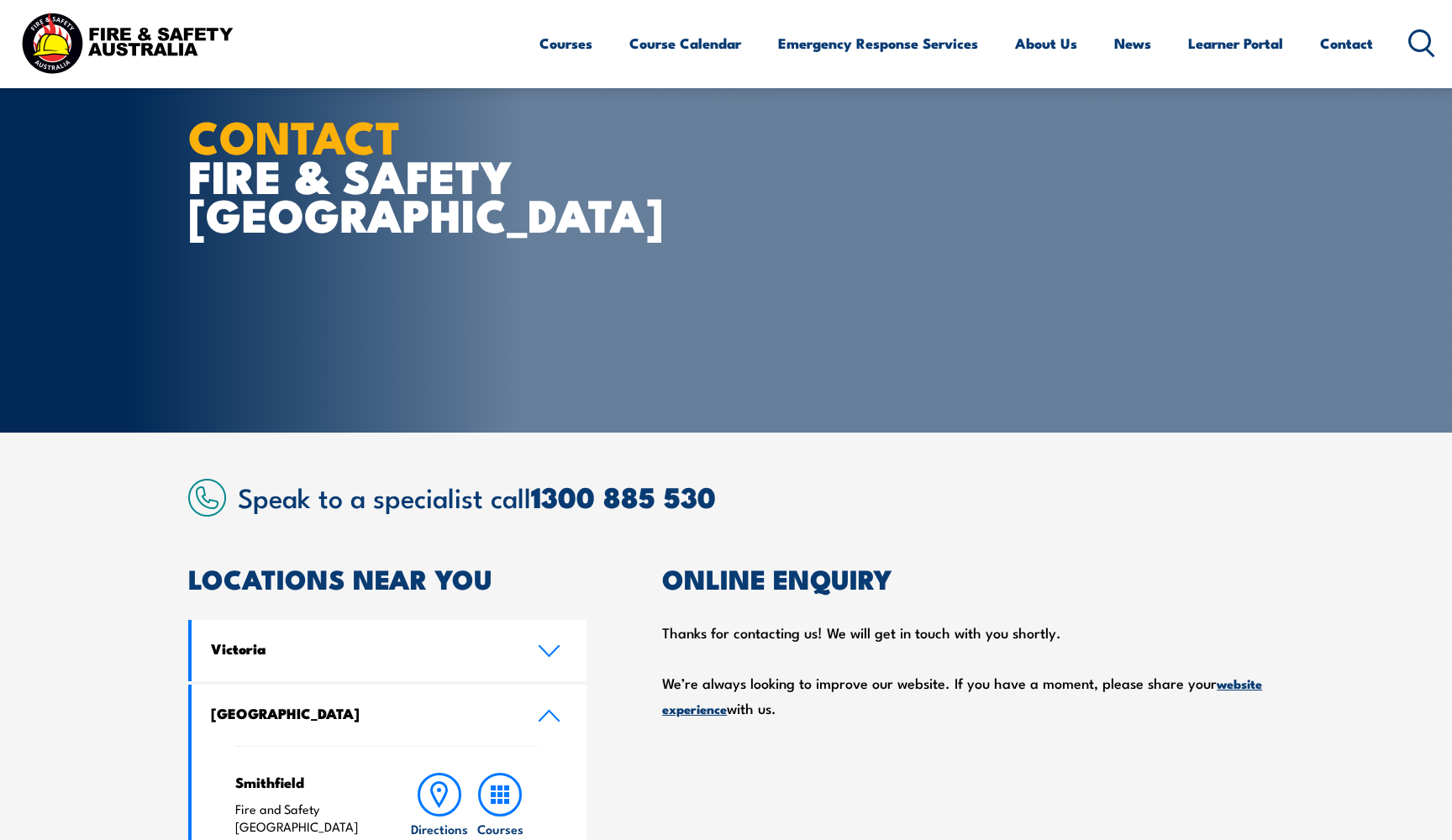
scroll to position [48, 0]
